Goal: Information Seeking & Learning: Learn about a topic

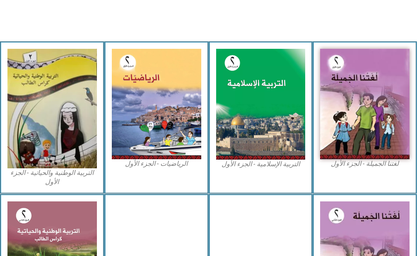
scroll to position [248, 0]
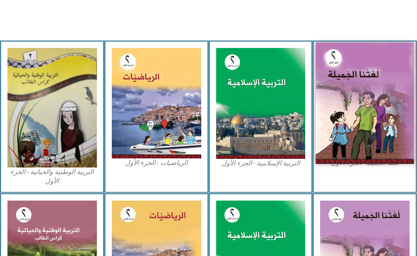
click at [346, 123] on img at bounding box center [364, 103] width 98 height 122
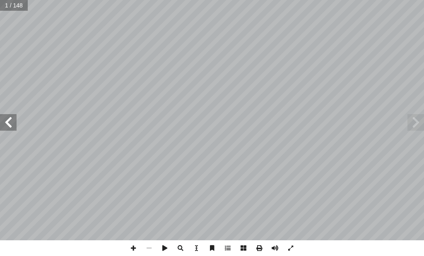
click at [15, 5] on input "text" at bounding box center [14, 5] width 28 height 11
type input "**"
click at [6, 122] on span at bounding box center [8, 122] width 17 height 17
click at [290, 247] on span at bounding box center [291, 249] width 16 height 16
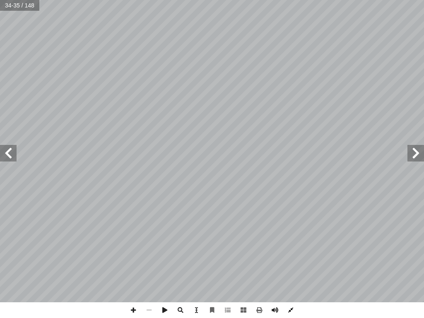
click at [290, 256] on span at bounding box center [291, 310] width 16 height 16
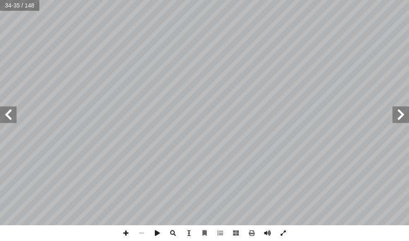
click at [279, 231] on span at bounding box center [283, 233] width 16 height 16
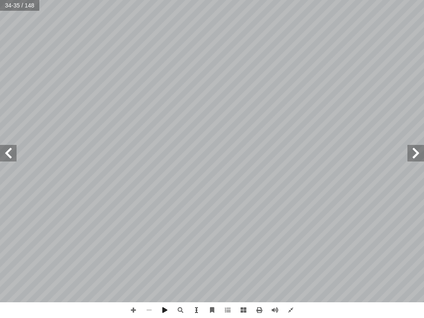
click at [12, 153] on span at bounding box center [8, 153] width 17 height 17
click at [5, 151] on span at bounding box center [8, 153] width 17 height 17
